Goal: Task Accomplishment & Management: Manage account settings

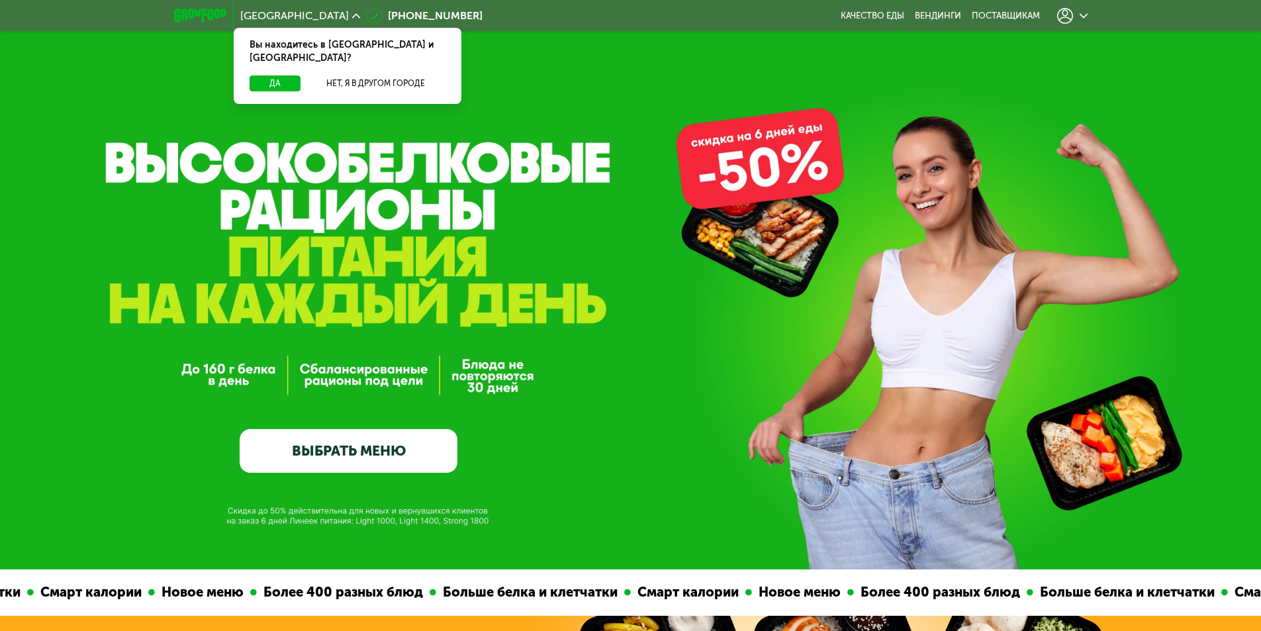
click at [1085, 19] on icon at bounding box center [1083, 16] width 8 height 8
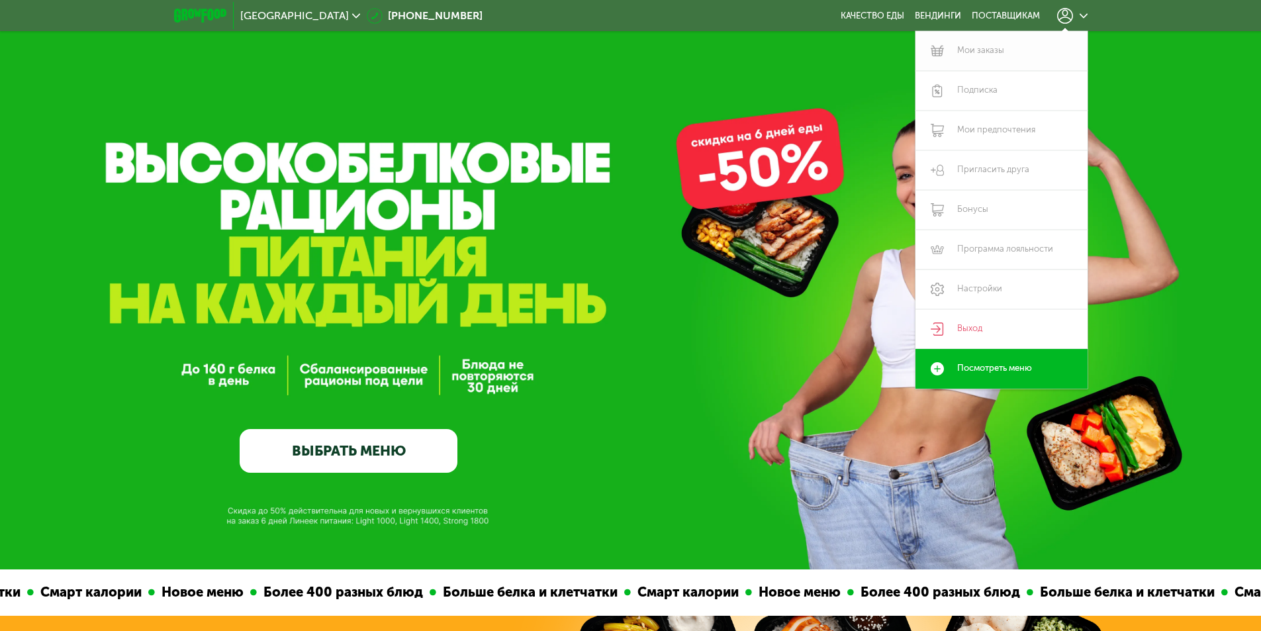
click at [991, 52] on link "Мои заказы" at bounding box center [1001, 51] width 172 height 40
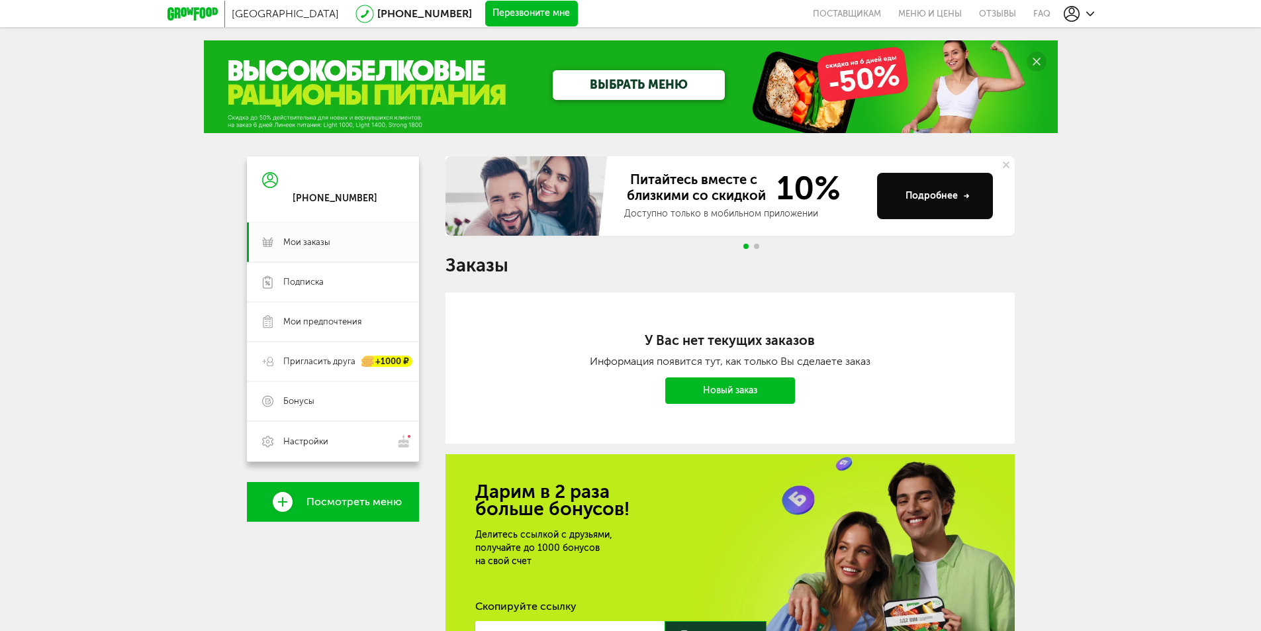
click at [759, 385] on link "Новый заказ" at bounding box center [730, 390] width 130 height 26
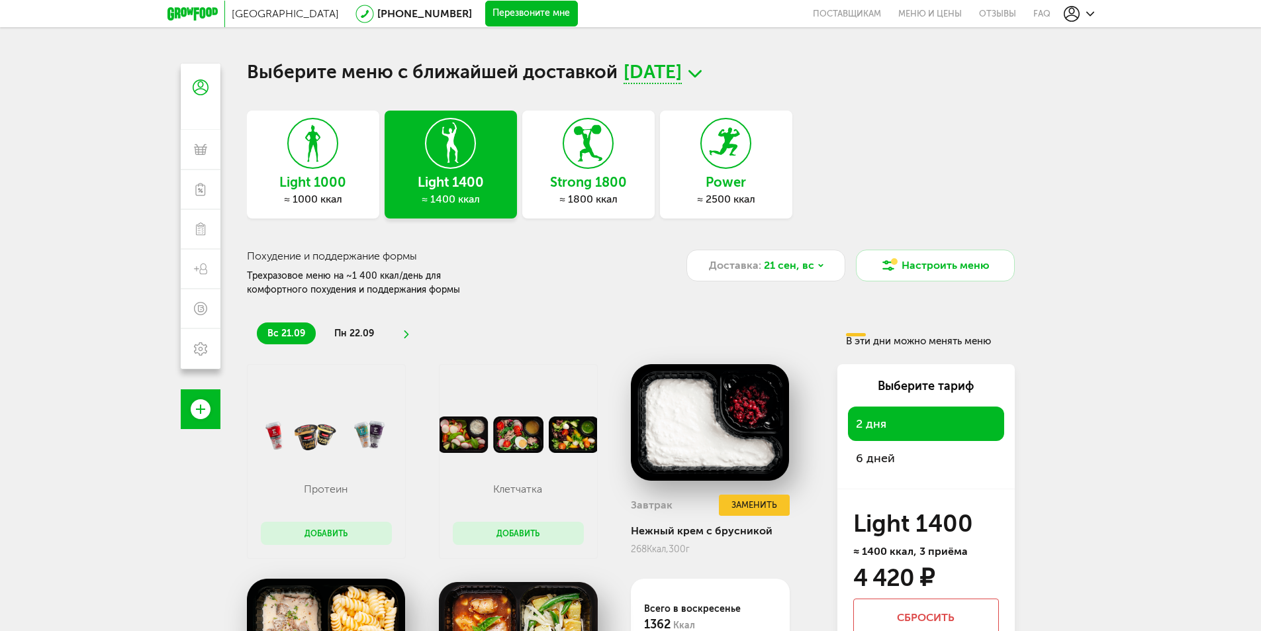
click at [702, 67] on icon at bounding box center [694, 74] width 13 height 17
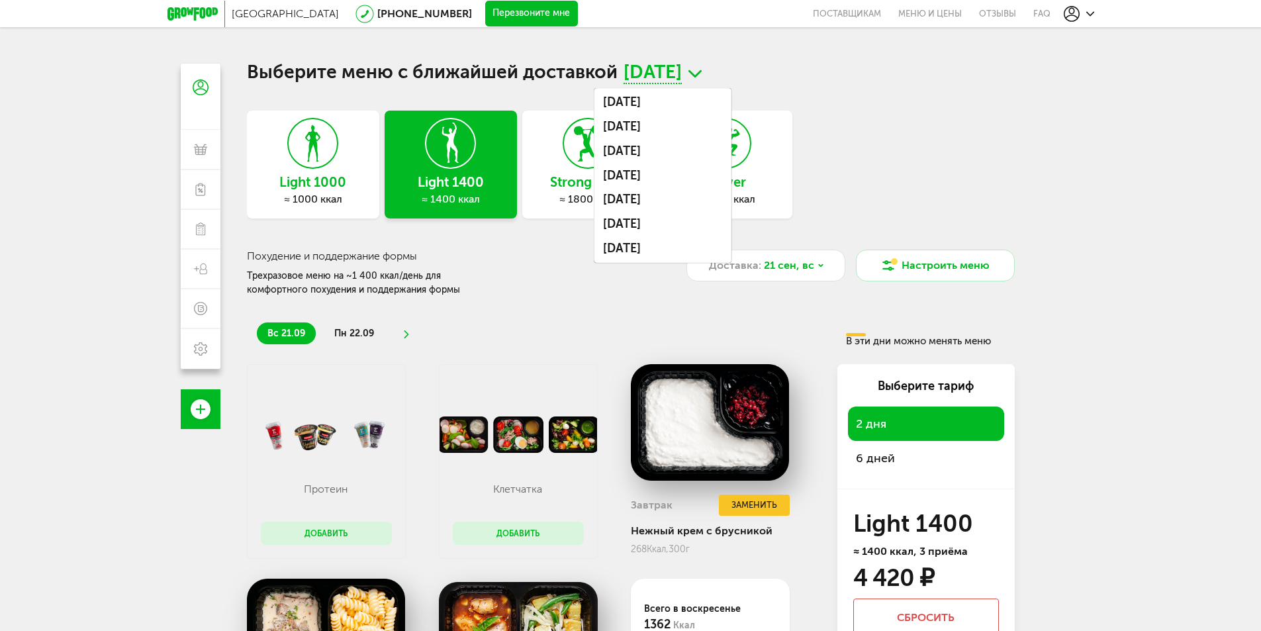
click at [915, 89] on div "Выберите меню с ближайшей доставкой 21 сентября, вс 18 сентября, чт 19 сентября…" at bounding box center [631, 438] width 768 height 748
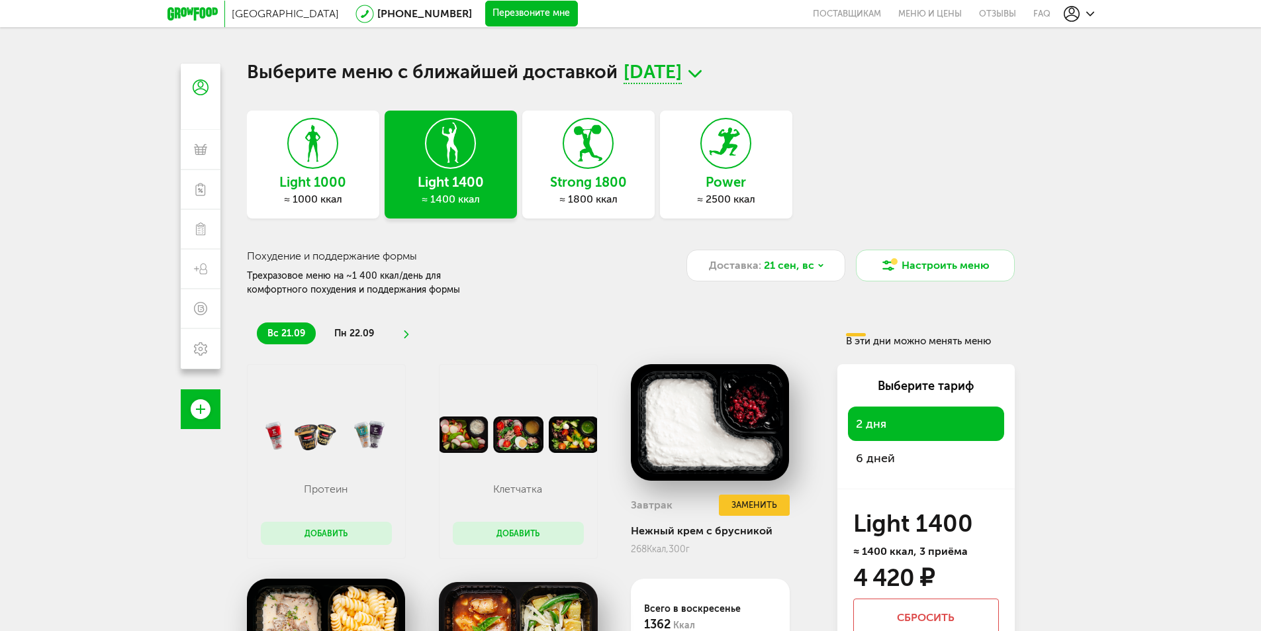
click at [1083, 7] on div at bounding box center [1079, 14] width 30 height 16
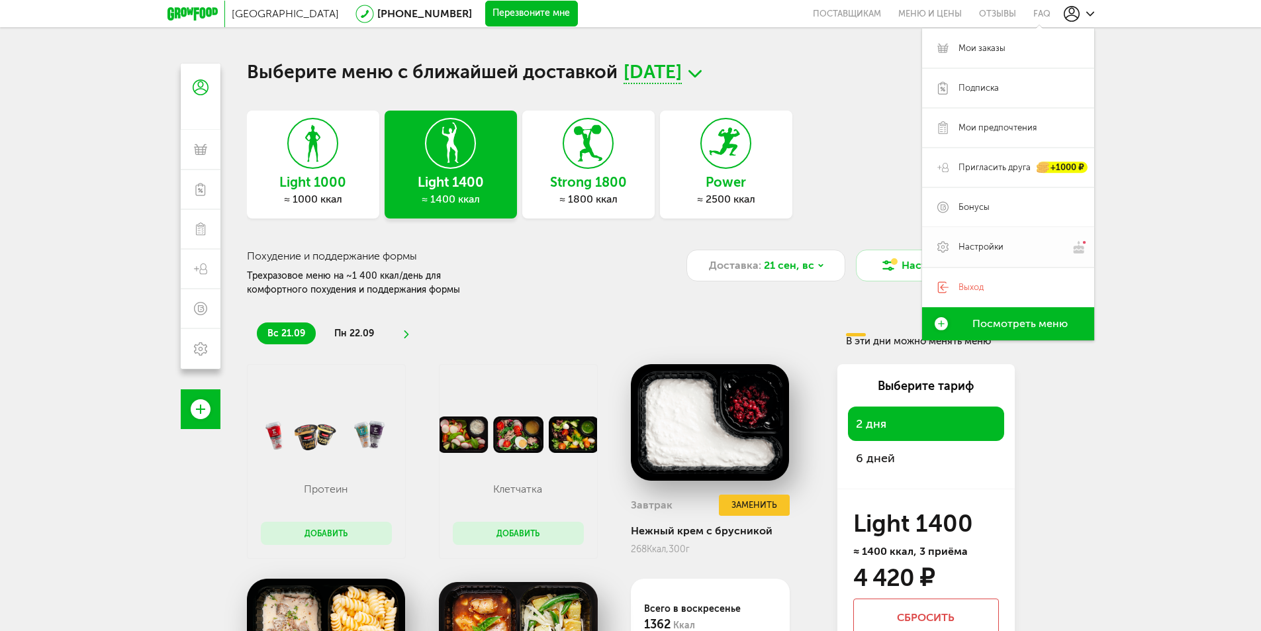
click at [986, 243] on span "Настройки" at bounding box center [980, 247] width 45 height 12
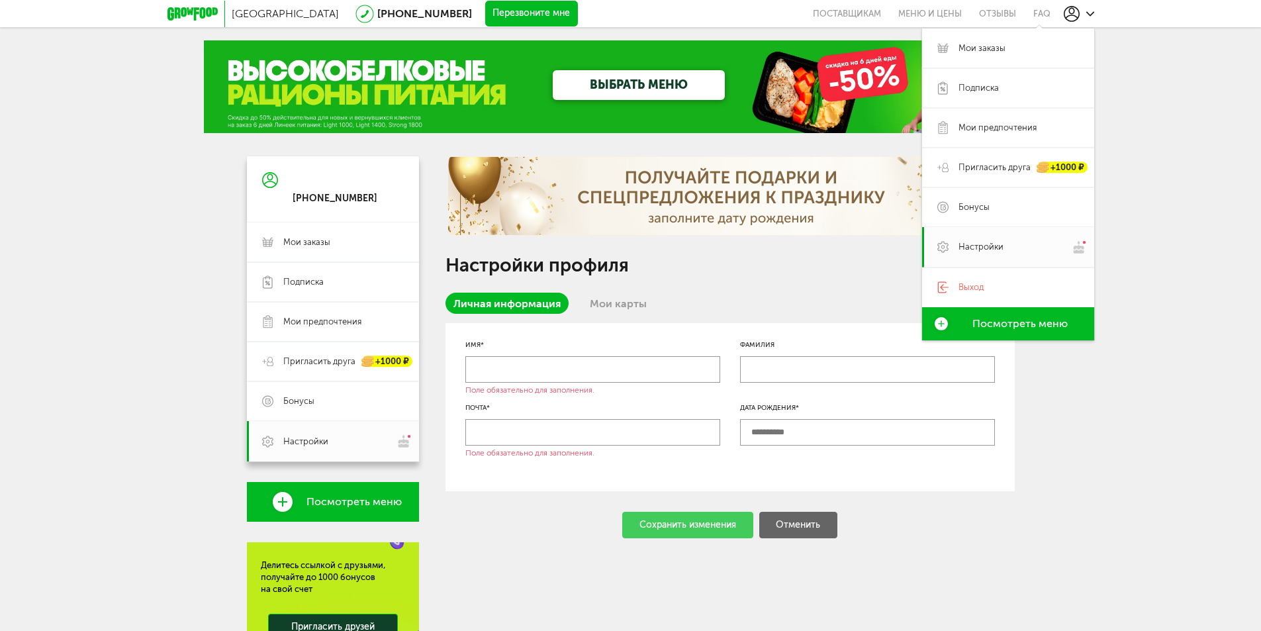
click at [465, 575] on div "Настройки профиля Личная информация Мои карты Имя* Поле обязательно для заполне…" at bounding box center [729, 462] width 569 height 612
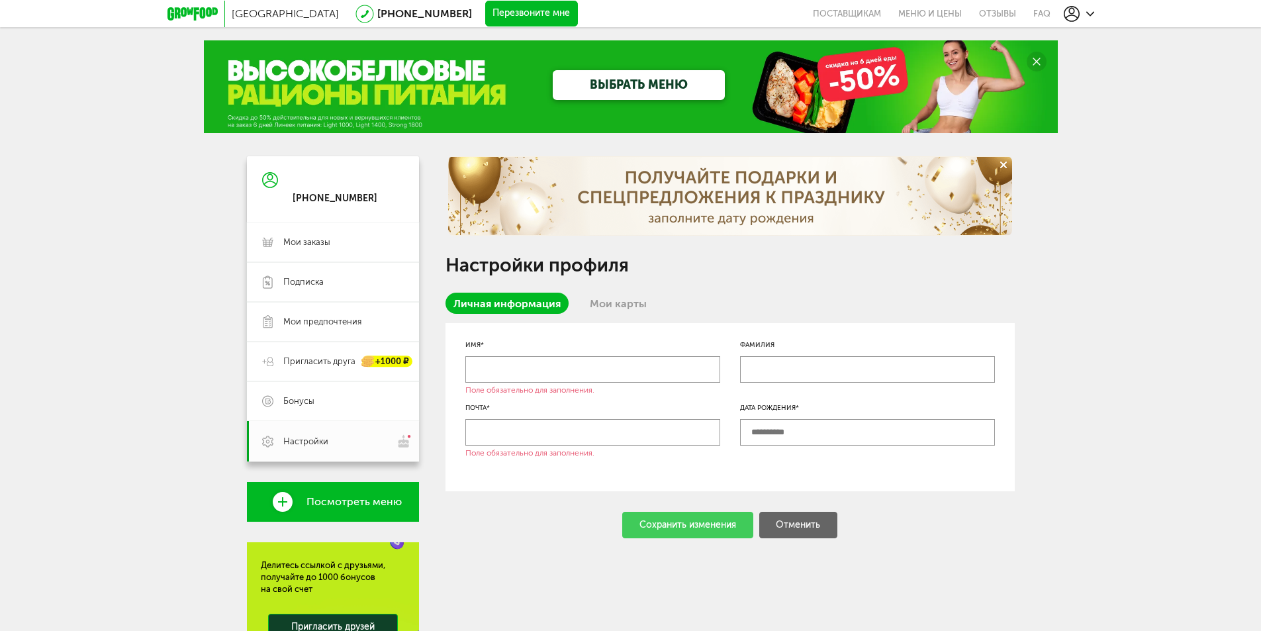
click at [328, 196] on div "+7 (905) 647-40-33" at bounding box center [335, 199] width 85 height 12
click at [605, 305] on link "Мои карты" at bounding box center [618, 303] width 73 height 21
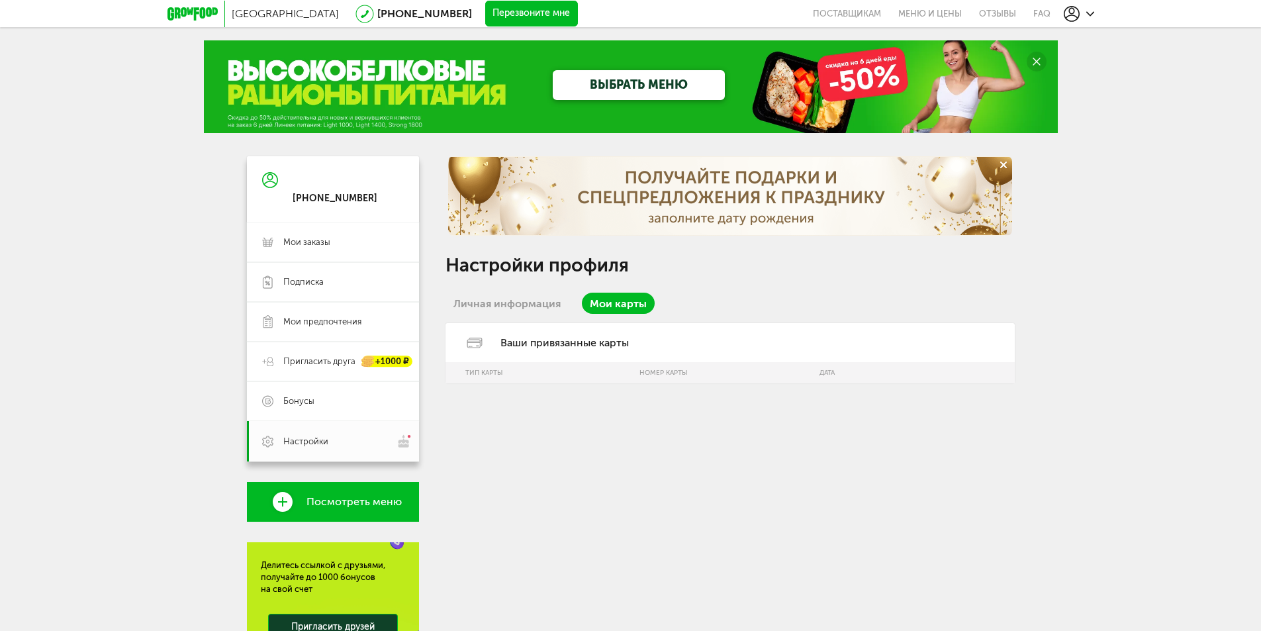
click at [474, 346] on icon at bounding box center [475, 343] width 32 height 11
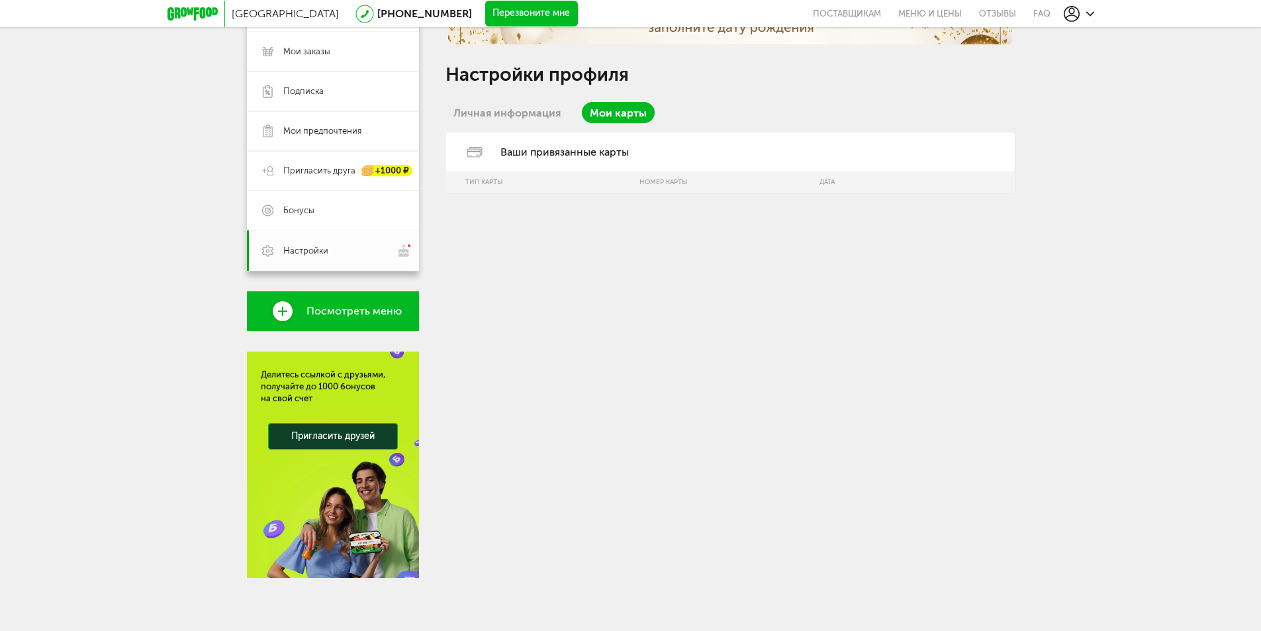
click at [592, 377] on div "Настройки профиля Личная информация Мои карты Ваши привязанные карты Тип карты …" at bounding box center [729, 272] width 569 height 612
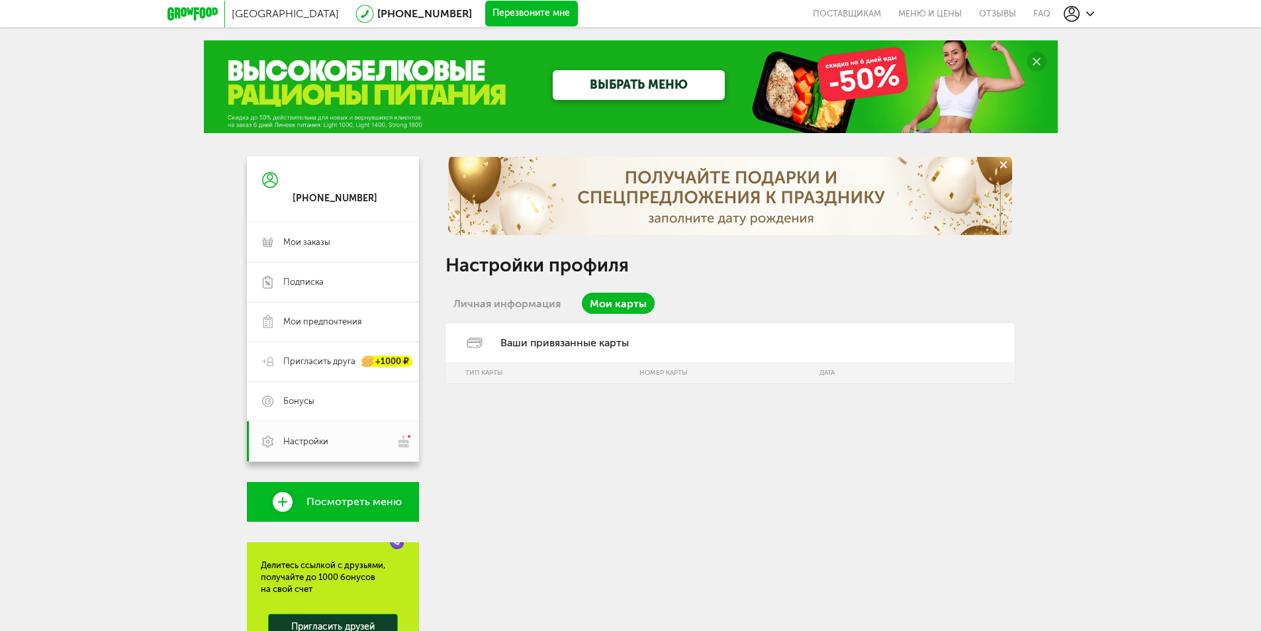
click at [267, 178] on icon at bounding box center [270, 179] width 16 height 99
click at [296, 436] on span "Настройки" at bounding box center [305, 441] width 45 height 12
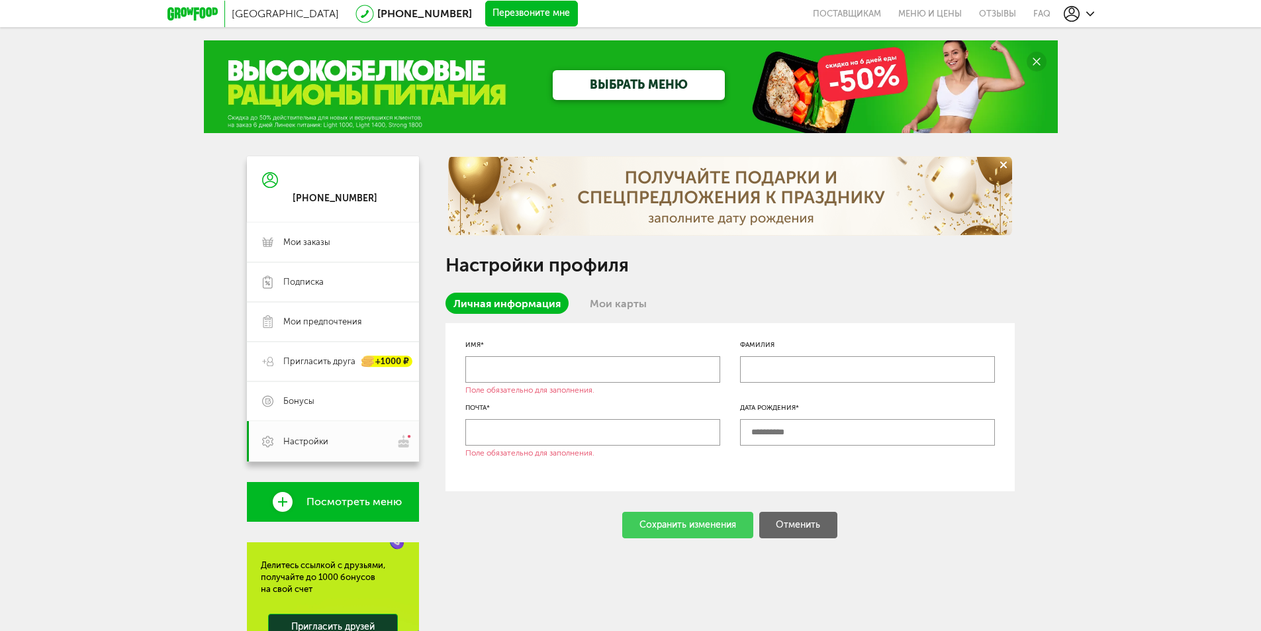
click at [1035, 61] on icon at bounding box center [1035, 61] width 7 height 7
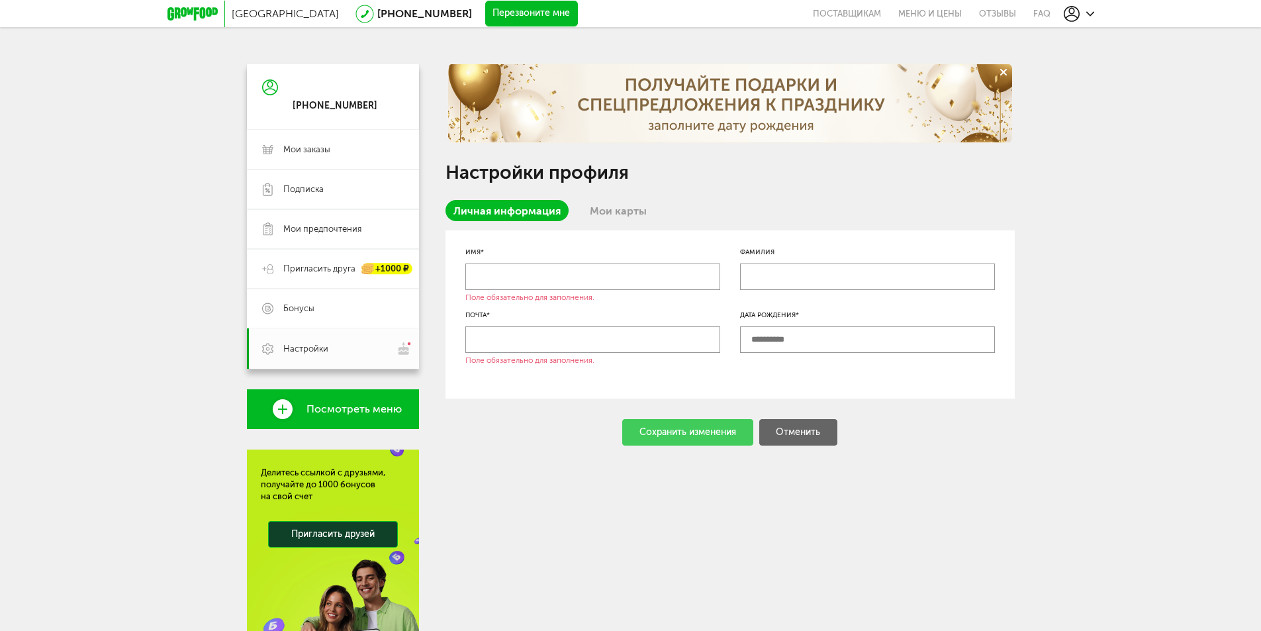
click at [338, 103] on div "+7 (905) 647-40-33" at bounding box center [335, 106] width 85 height 12
click at [377, 105] on div "+7 (905) 647-40-33" at bounding box center [333, 97] width 172 height 66
drag, startPoint x: 376, startPoint y: 105, endPoint x: 743, endPoint y: 161, distance: 370.8
click at [743, 161] on div "Настройки профиля Личная информация Мои карты Имя* Поле обязательно для заполне…" at bounding box center [729, 255] width 569 height 382
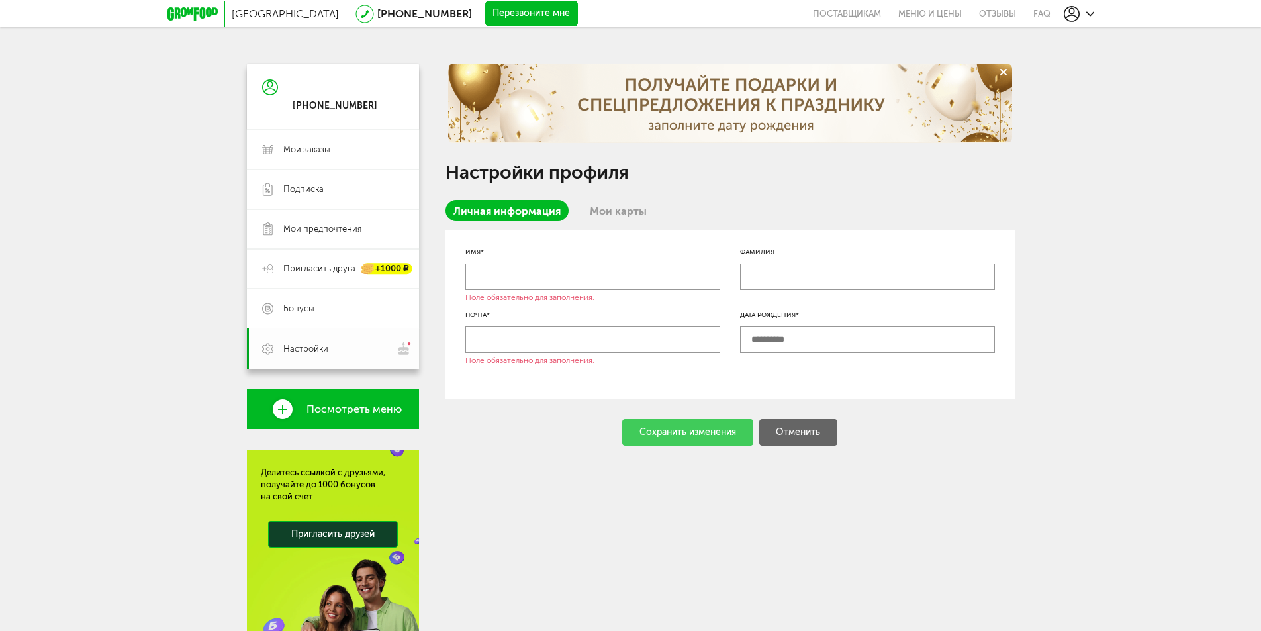
click at [405, 352] on img at bounding box center [403, 349] width 15 height 14
click at [1048, 9] on link "FAQ" at bounding box center [1038, 13] width 26 height 27
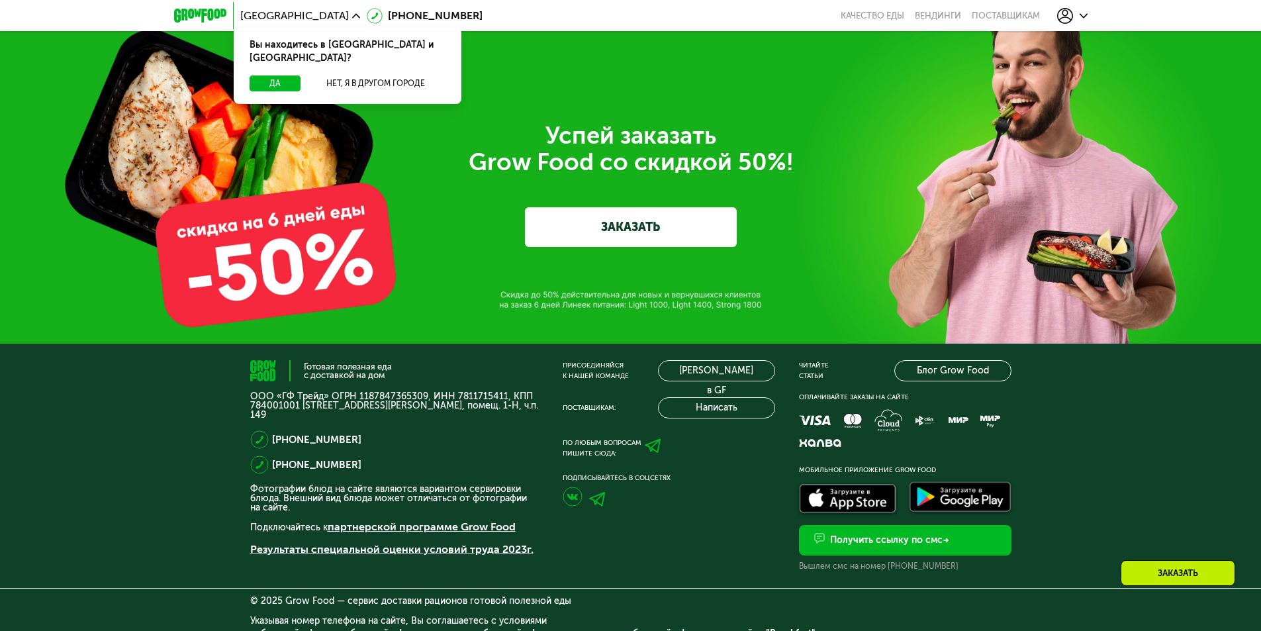
scroll to position [4438, 0]
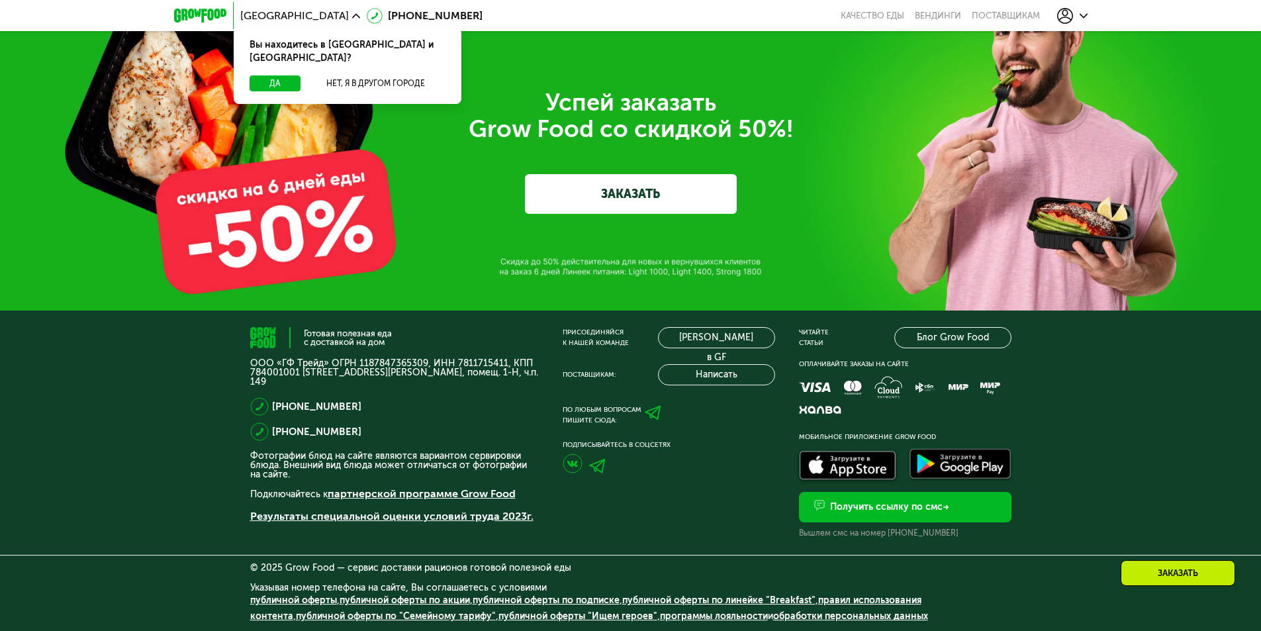
click at [768, 104] on div "Успей заказать  Grow Food со скидкой 50%!" at bounding box center [630, 115] width 741 height 53
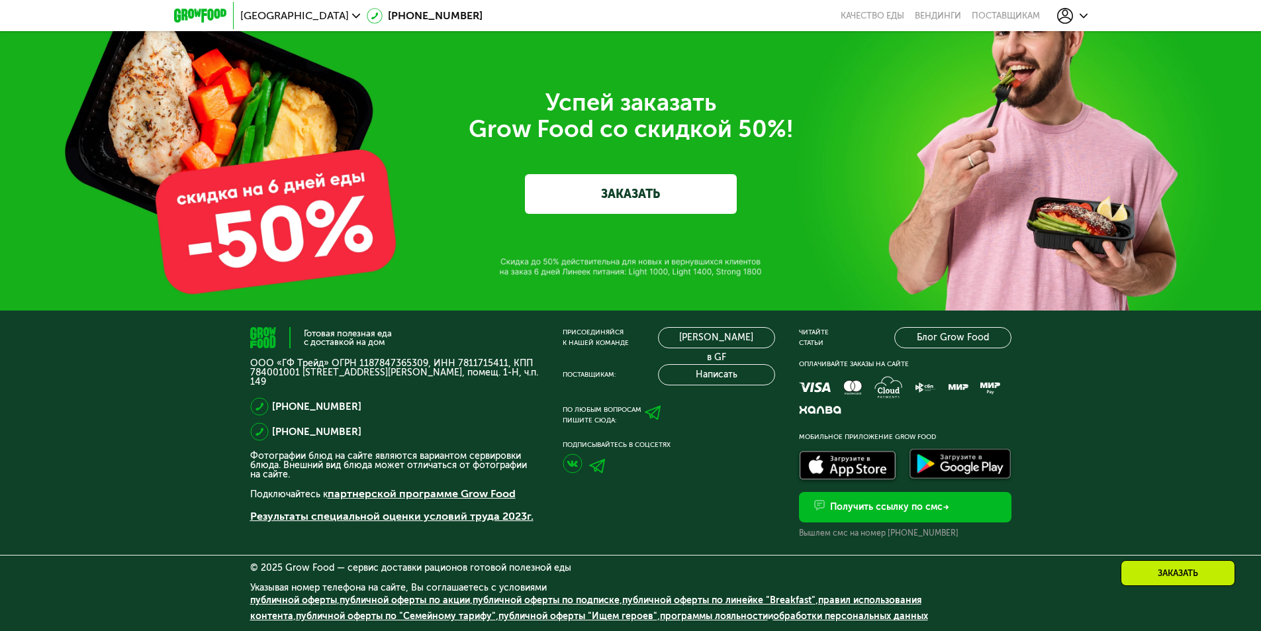
click at [1088, 19] on div at bounding box center [1072, 15] width 44 height 29
click at [1081, 17] on icon at bounding box center [1083, 16] width 8 height 8
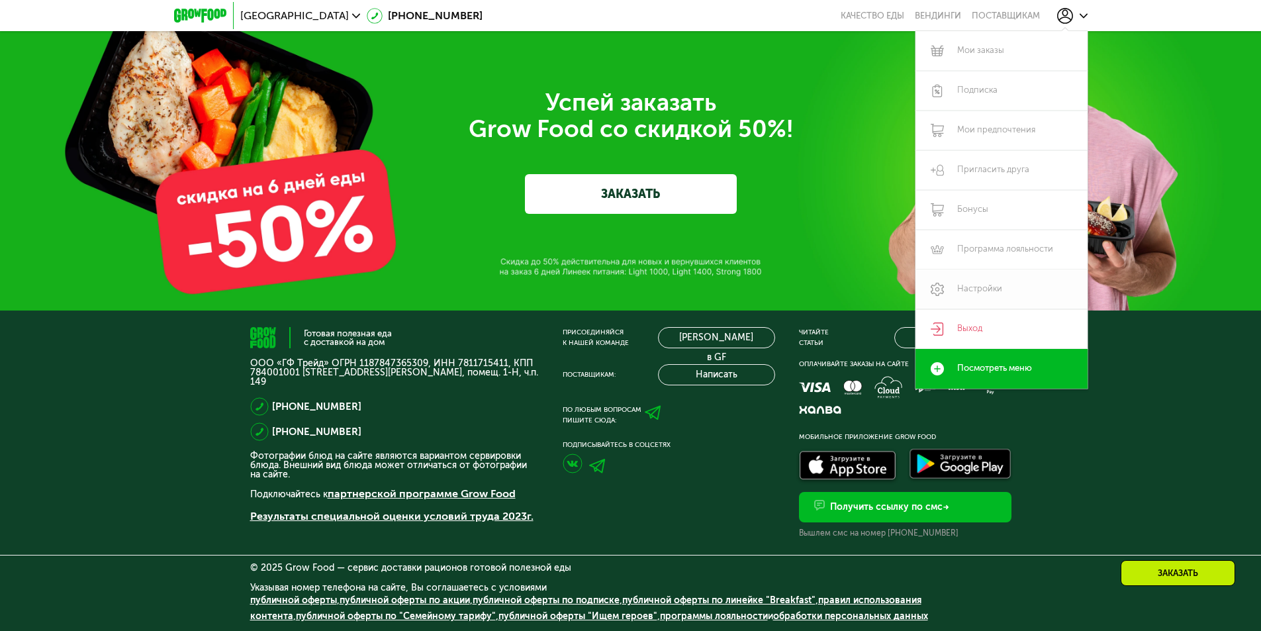
click at [973, 291] on link "Настройки" at bounding box center [1001, 289] width 172 height 40
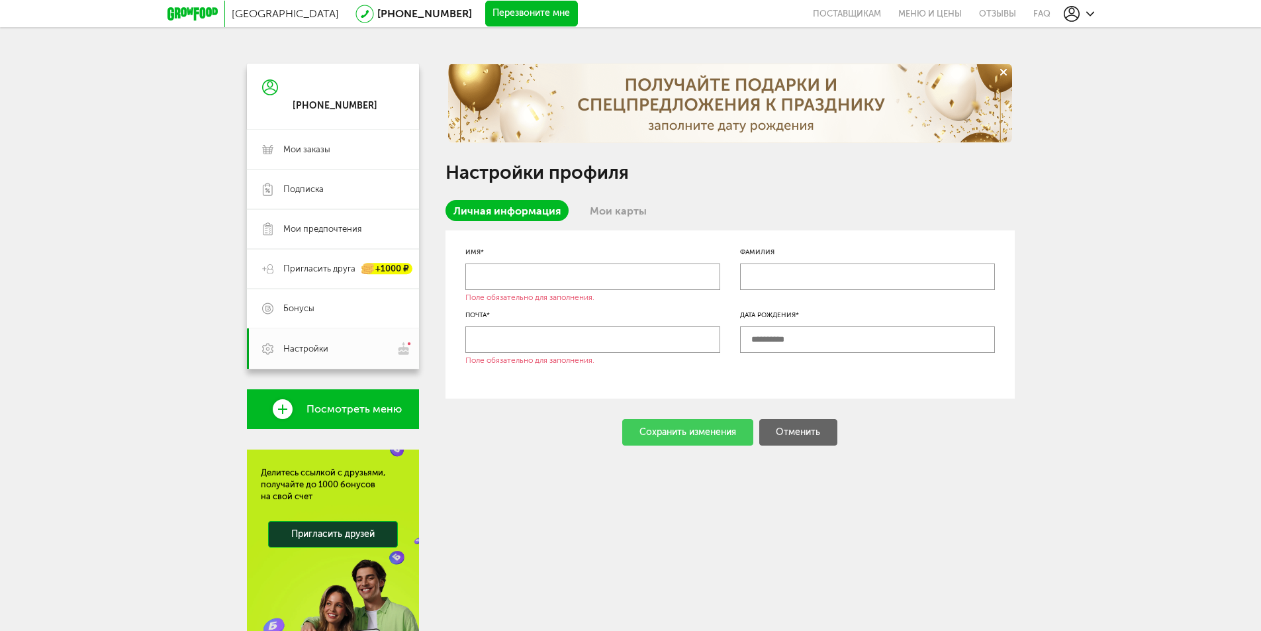
click at [350, 99] on div "[PHONE_NUMBER]" at bounding box center [335, 96] width 85 height 31
click at [348, 105] on div "[PHONE_NUMBER]" at bounding box center [335, 106] width 85 height 12
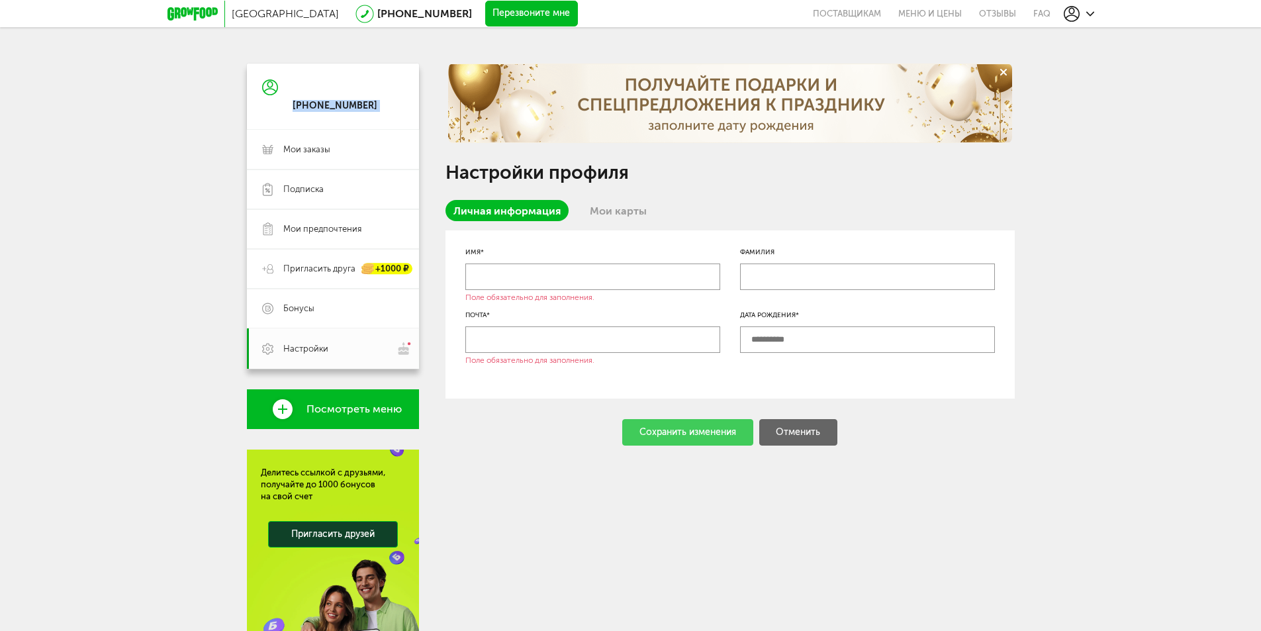
click at [348, 105] on div "[PHONE_NUMBER]" at bounding box center [335, 106] width 85 height 12
click at [547, 212] on link "Личная информация" at bounding box center [506, 210] width 123 height 21
click at [1086, 10] on icon at bounding box center [1090, 14] width 8 height 8
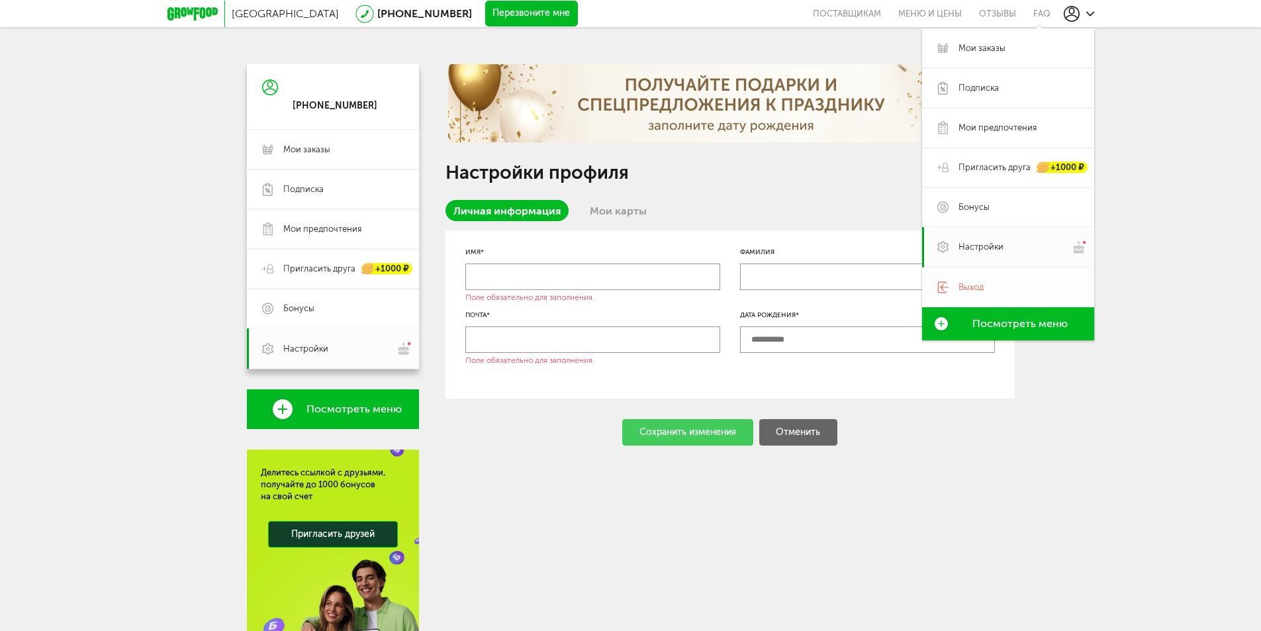
click at [977, 285] on span "Выход" at bounding box center [970, 287] width 25 height 12
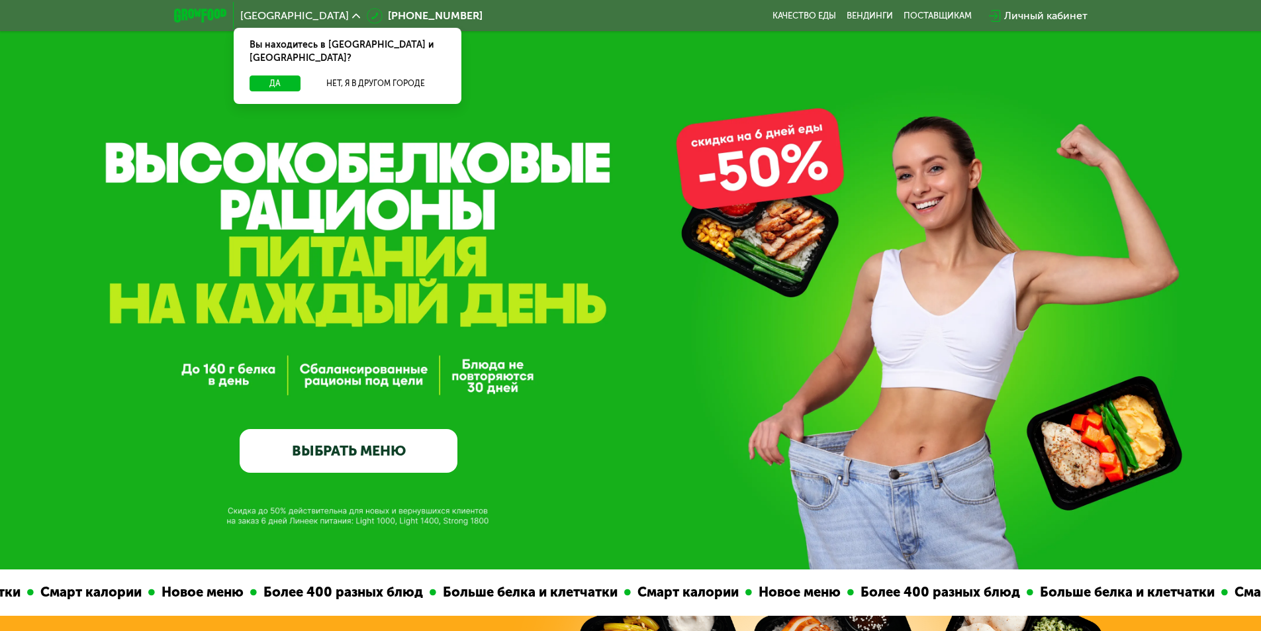
click at [1034, 15] on div "Личный кабинет" at bounding box center [1045, 16] width 83 height 16
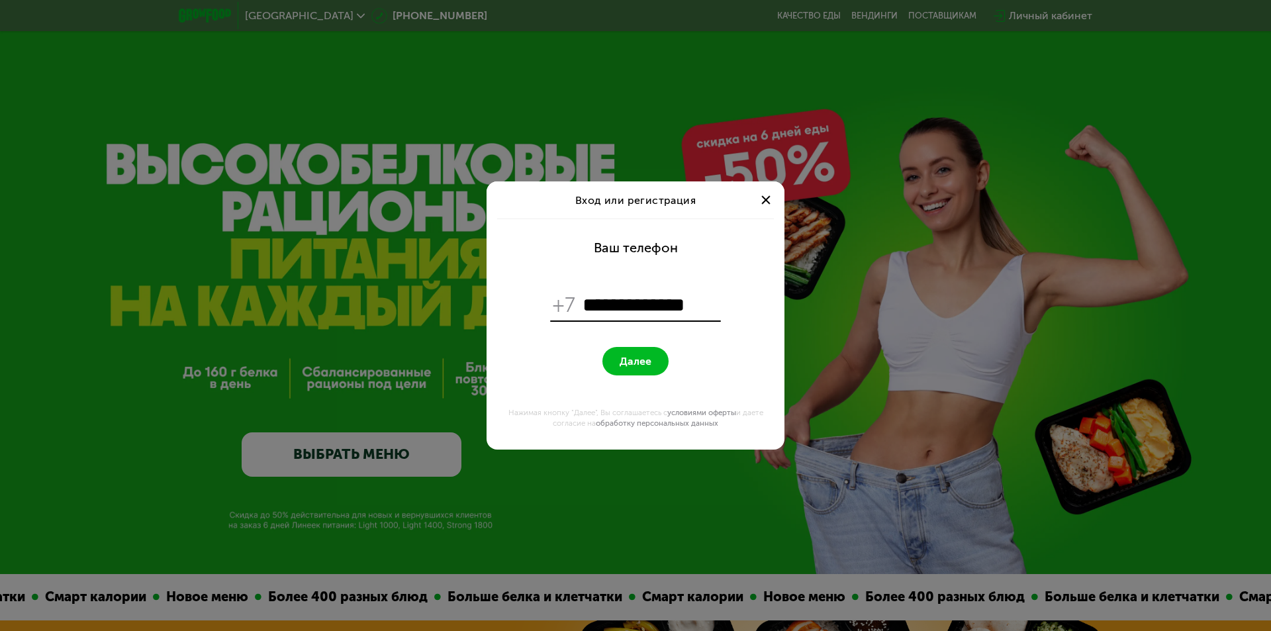
type input "**********"
click at [655, 359] on button "Далее" at bounding box center [635, 361] width 66 height 28
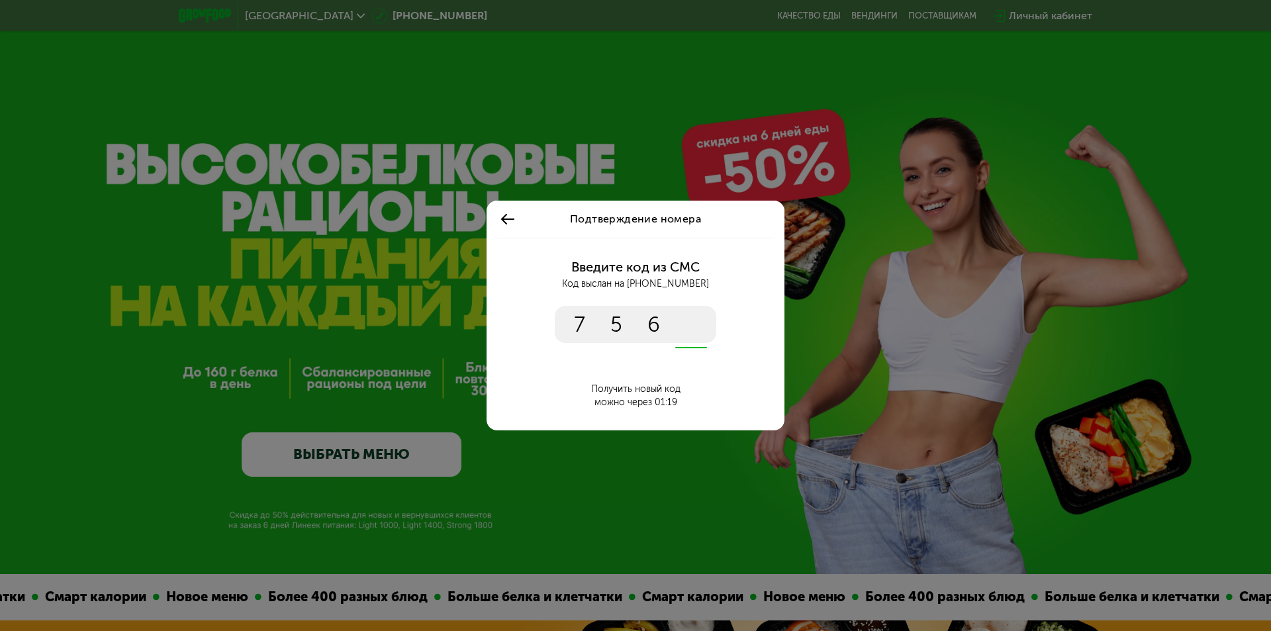
type input "****"
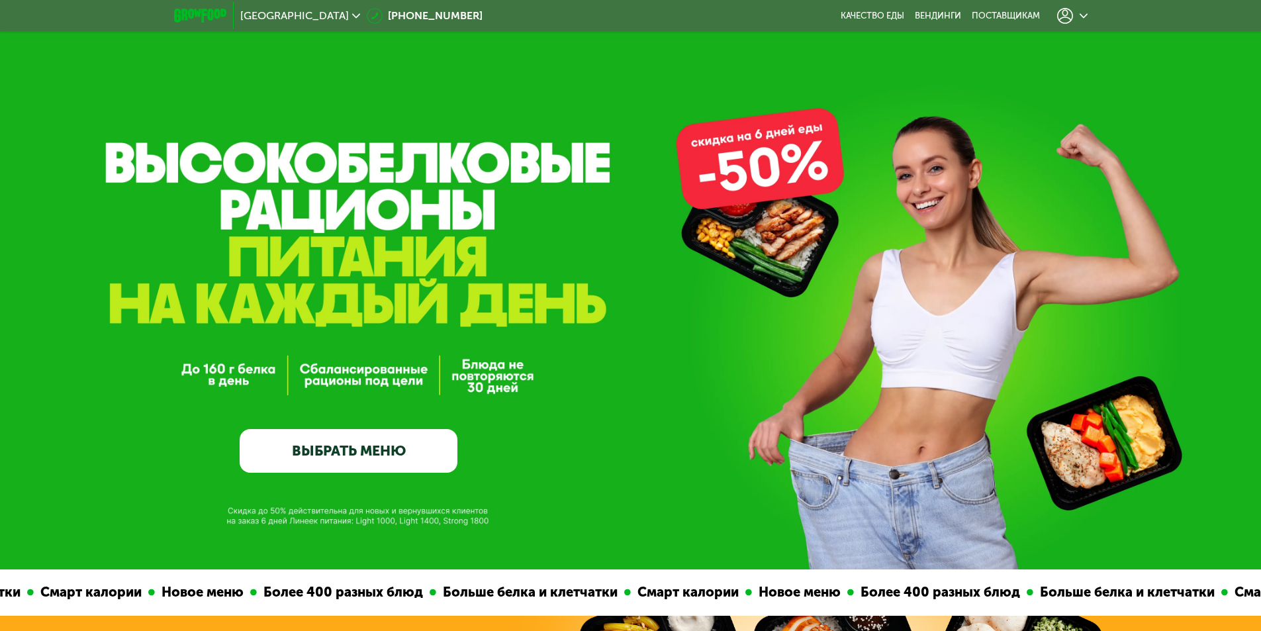
click at [1070, 17] on icon at bounding box center [1065, 16] width 16 height 16
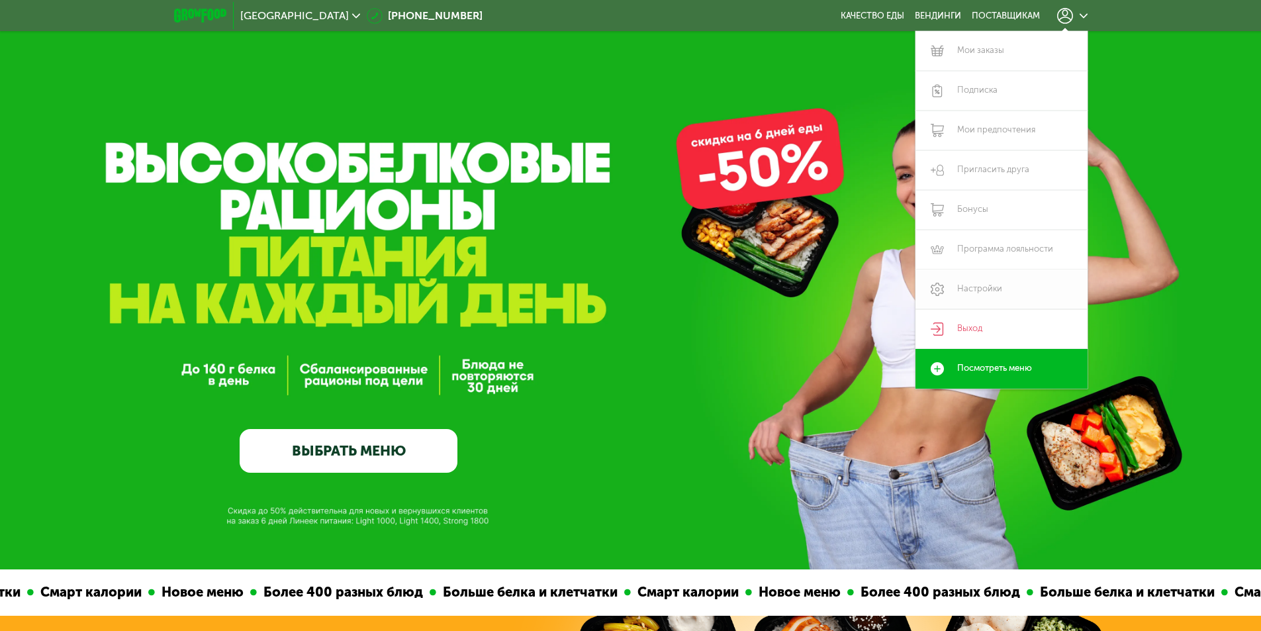
click at [975, 291] on link "Настройки" at bounding box center [1001, 289] width 172 height 40
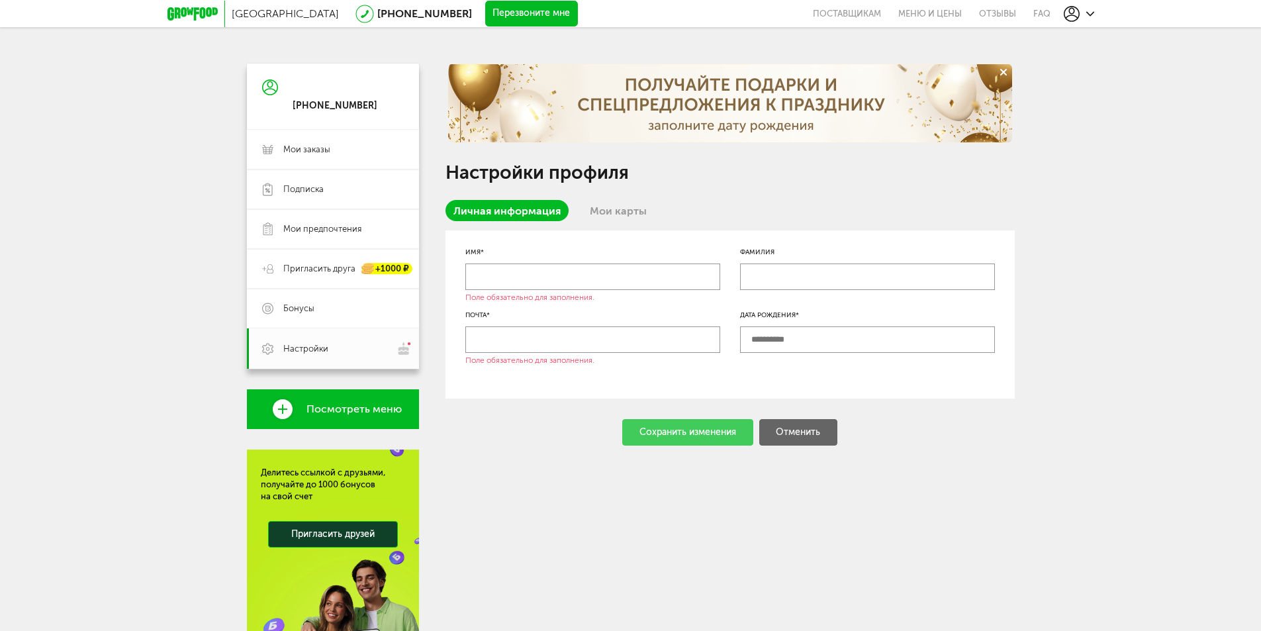
click at [530, 273] on input "text" at bounding box center [592, 276] width 255 height 26
type input "**********"
click at [494, 339] on input "text" at bounding box center [592, 339] width 255 height 26
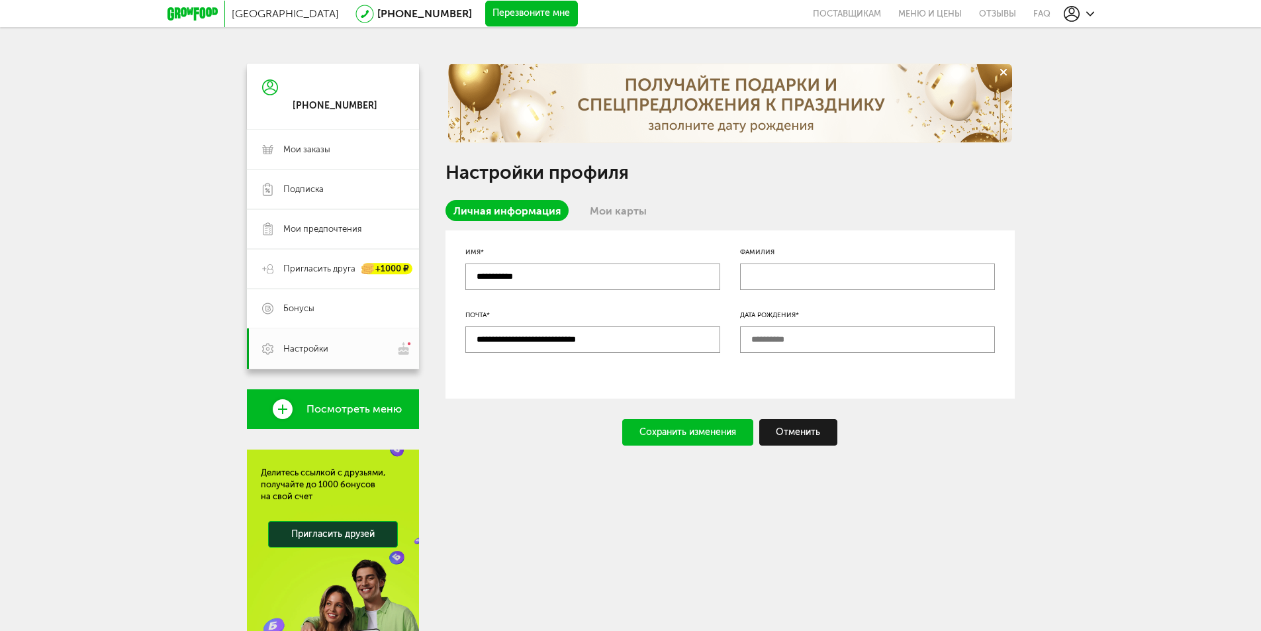
type input "**********"
click at [822, 338] on input "text" at bounding box center [867, 339] width 255 height 26
click at [704, 437] on div "Сохранить изменения" at bounding box center [687, 432] width 131 height 26
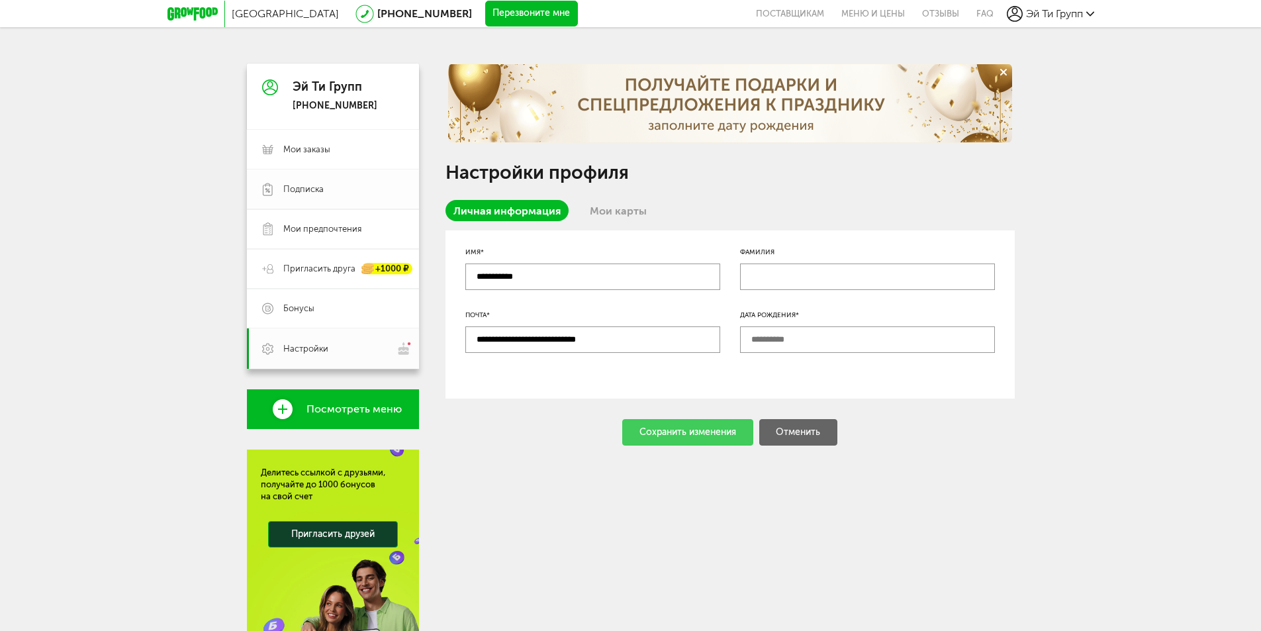
click at [307, 188] on span "Подписка" at bounding box center [303, 189] width 40 height 12
